Goal: Use online tool/utility: Utilize a website feature to perform a specific function

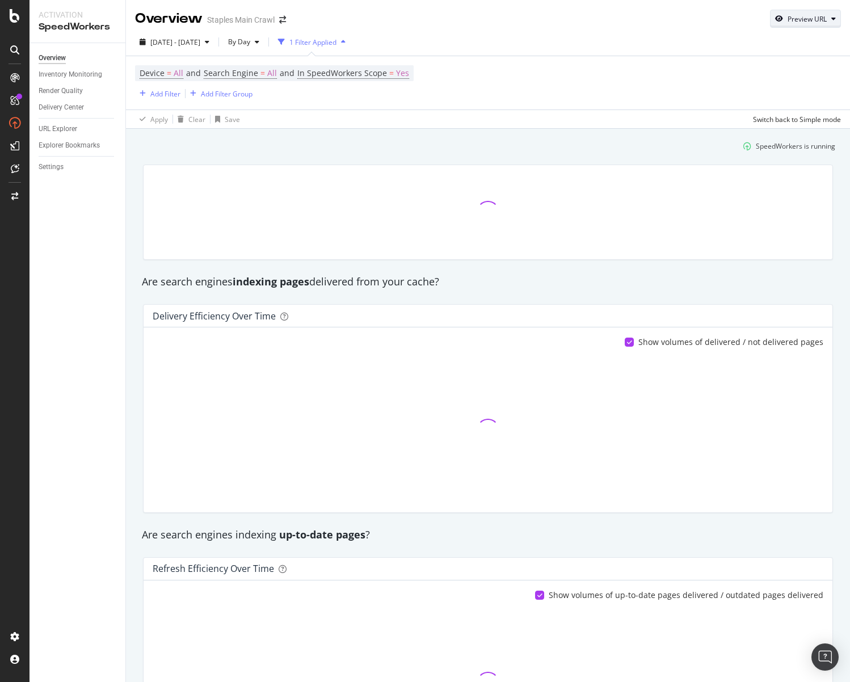
click at [826, 17] on div "button" at bounding box center [833, 18] width 14 height 7
click at [725, 64] on input "url" at bounding box center [762, 71] width 124 height 20
paste input "[URL][DOMAIN_NAME]"
type input "[URL][DOMAIN_NAME]"
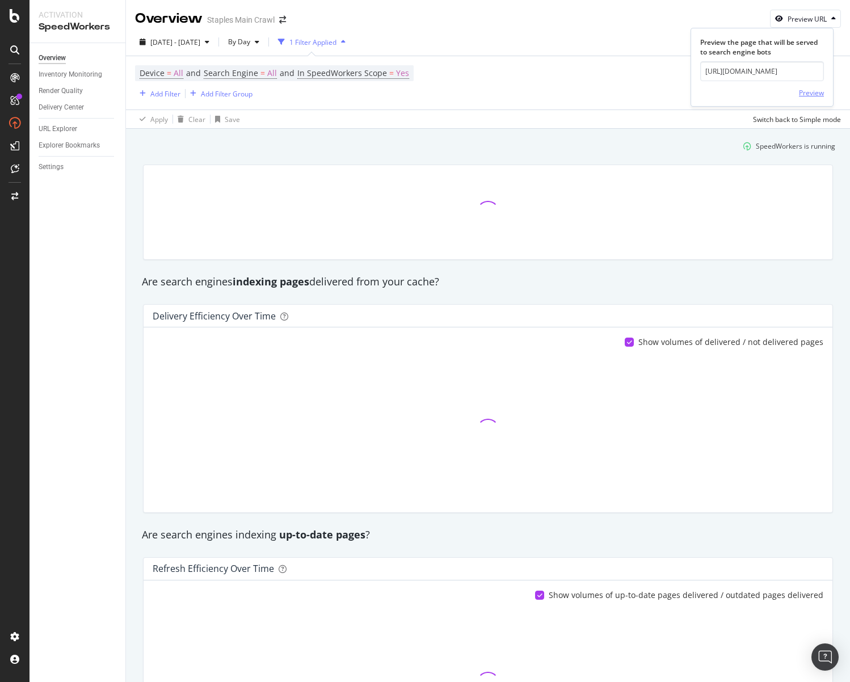
click at [803, 94] on div "Preview" at bounding box center [811, 93] width 25 height 10
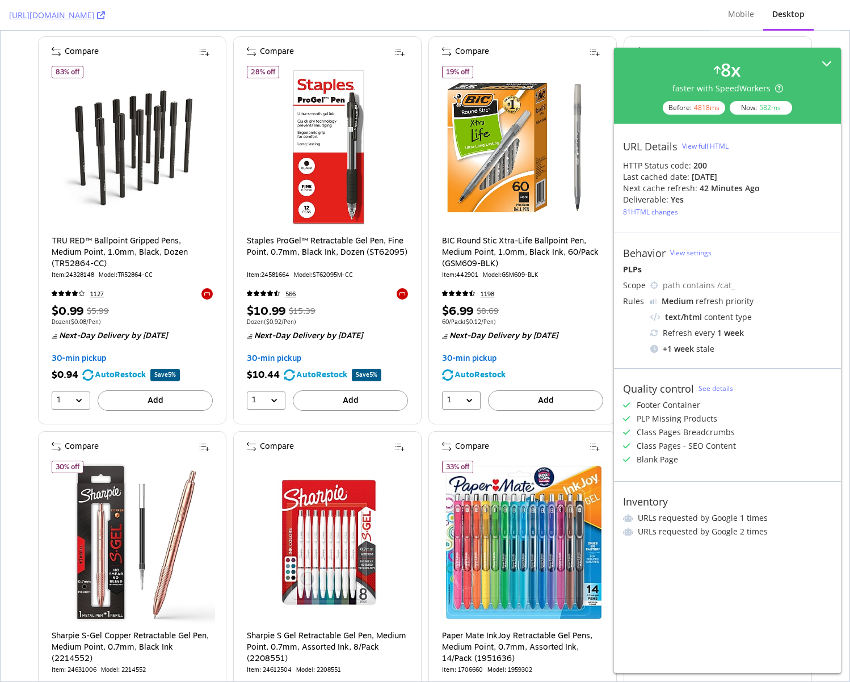
scroll to position [546, 0]
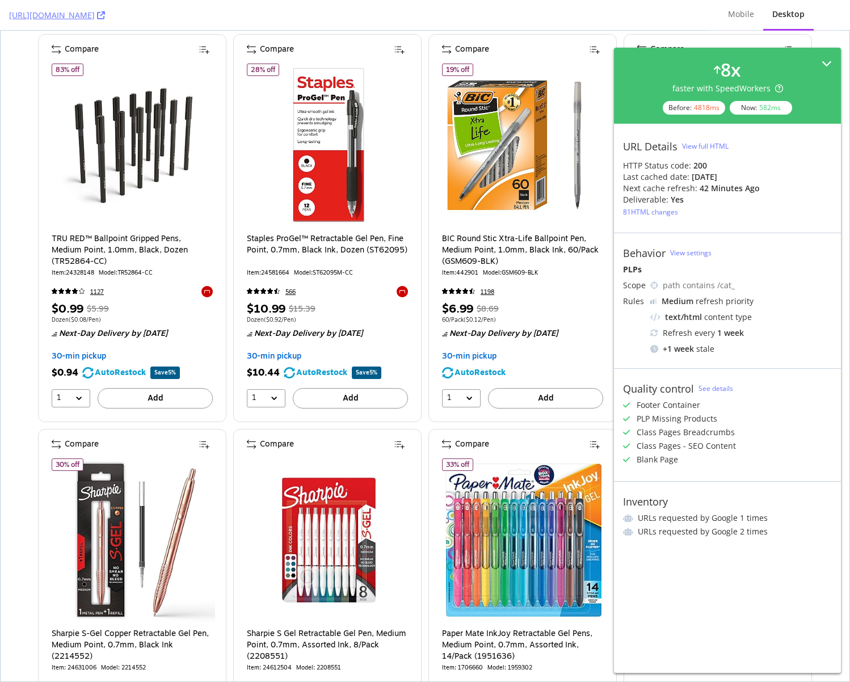
click at [832, 61] on div "8 x faster with SpeedWorkers Before: 4818 ms Now: 582 ms" at bounding box center [727, 86] width 227 height 76
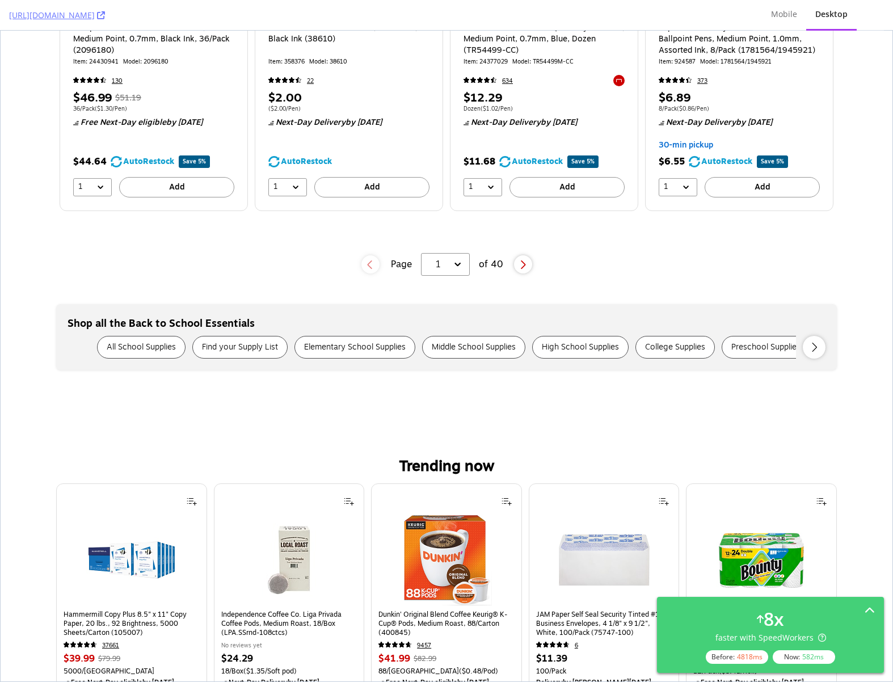
scroll to position [4080, 0]
